Goal: Navigation & Orientation: Find specific page/section

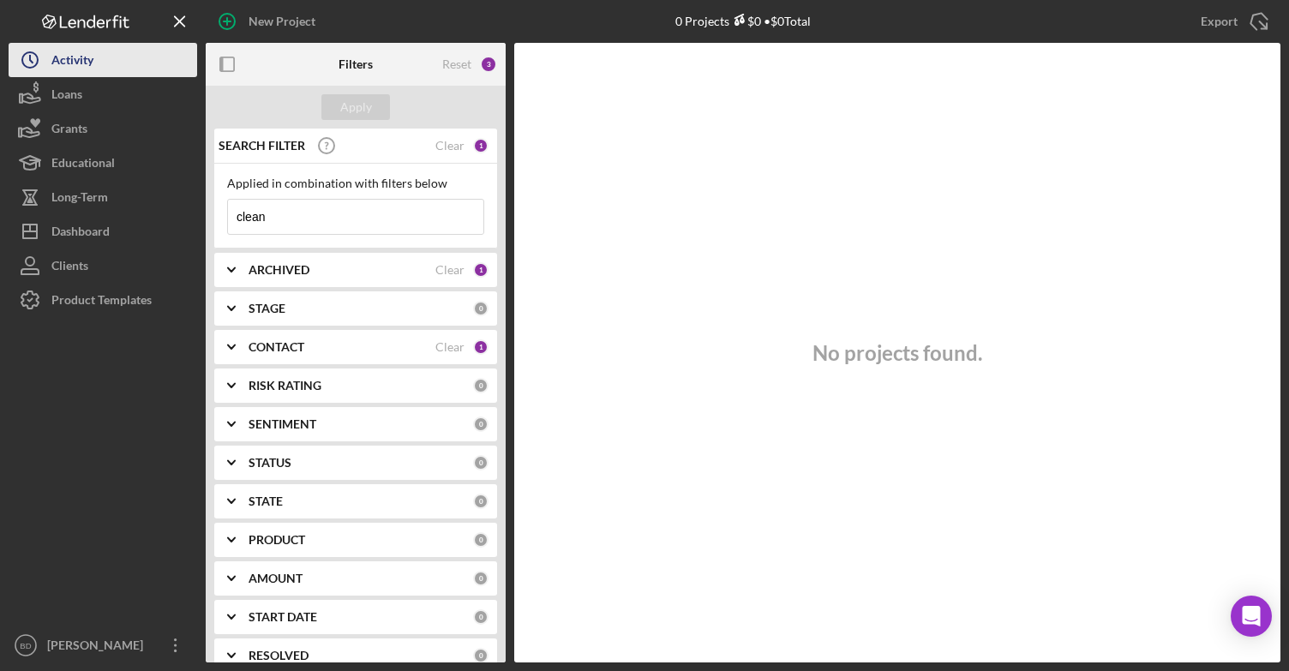
click at [83, 55] on div "Activity" at bounding box center [72, 62] width 42 height 39
